Goal: Browse casually: Explore the website without a specific task or goal

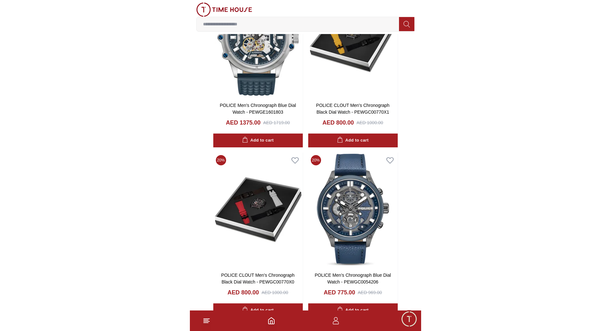
scroll to position [1466, 0]
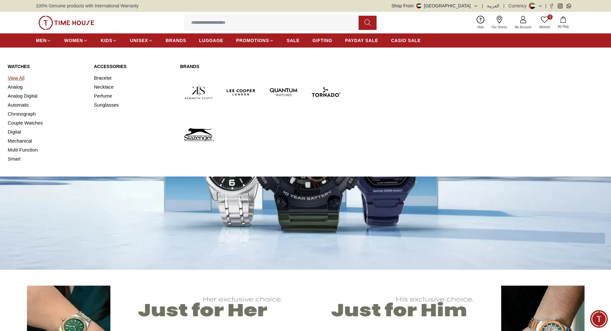
click at [17, 77] on link "View All" at bounding box center [47, 77] width 79 height 9
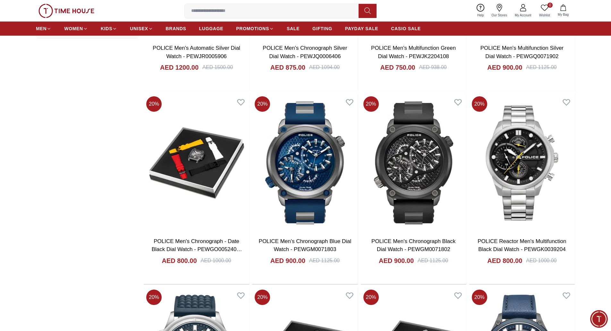
scroll to position [868, 0]
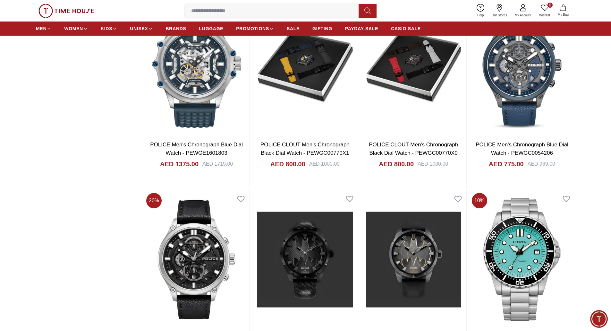
click at [68, 11] on img at bounding box center [67, 11] width 56 height 14
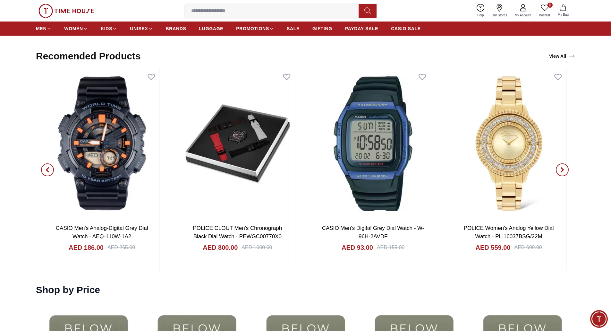
scroll to position [925, 0]
